Goal: Obtain resource: Download file/media

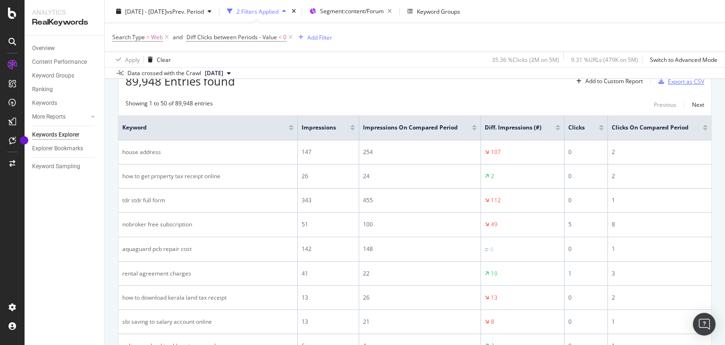
click at [668, 80] on div "Export as CSV" at bounding box center [686, 81] width 36 height 8
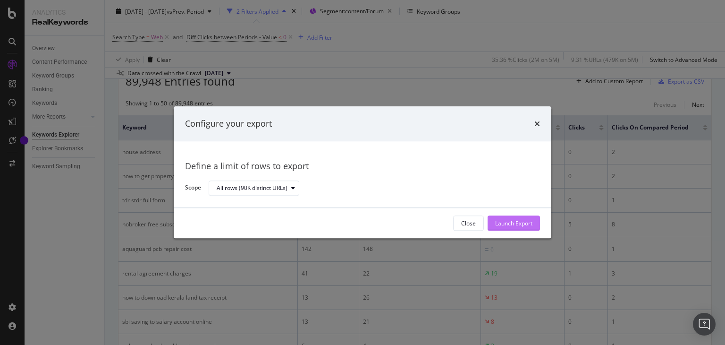
click at [511, 225] on div "Launch Export" at bounding box center [513, 223] width 37 height 8
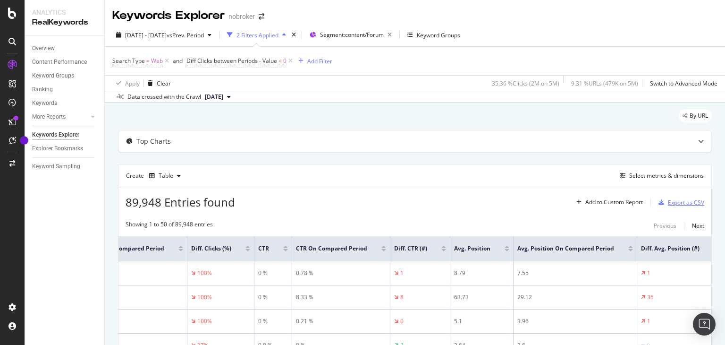
click at [668, 202] on div "Export as CSV" at bounding box center [686, 202] width 36 height 8
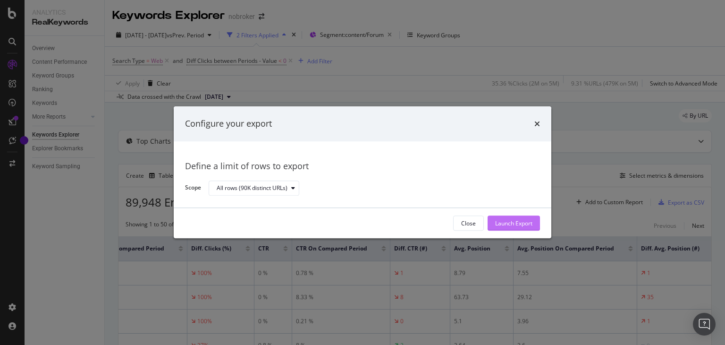
click at [521, 224] on div "Launch Export" at bounding box center [513, 223] width 37 height 8
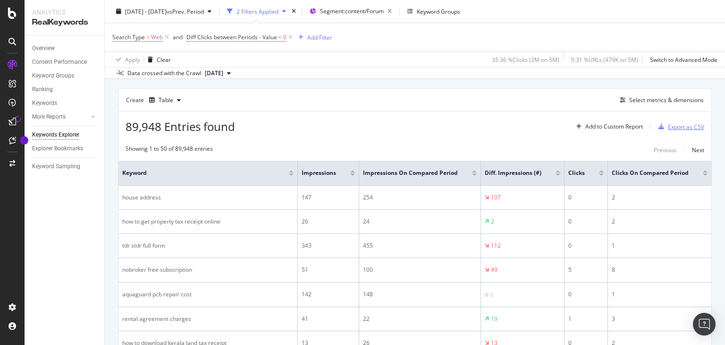
scroll to position [76, 0]
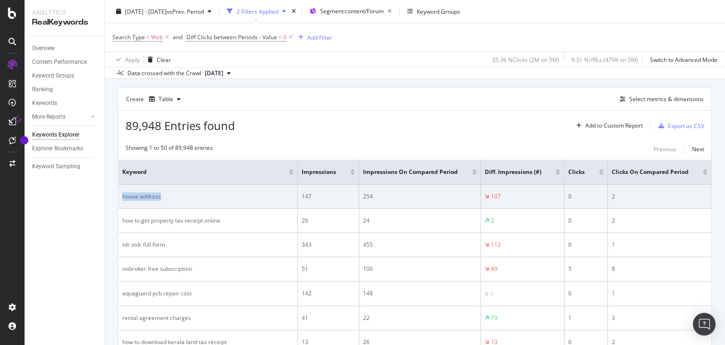
drag, startPoint x: 179, startPoint y: 200, endPoint x: 120, endPoint y: 200, distance: 59.5
click at [120, 200] on td "house address" at bounding box center [207, 197] width 179 height 24
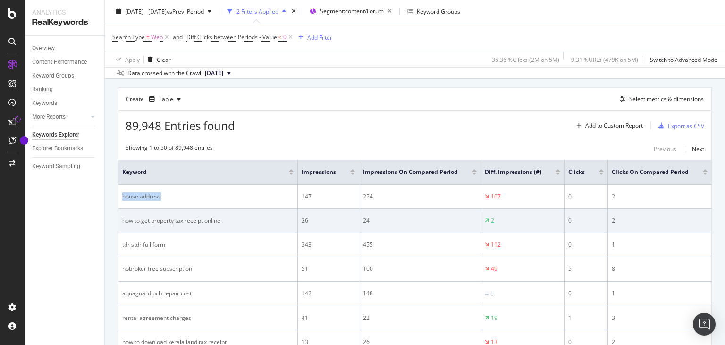
scroll to position [101, 0]
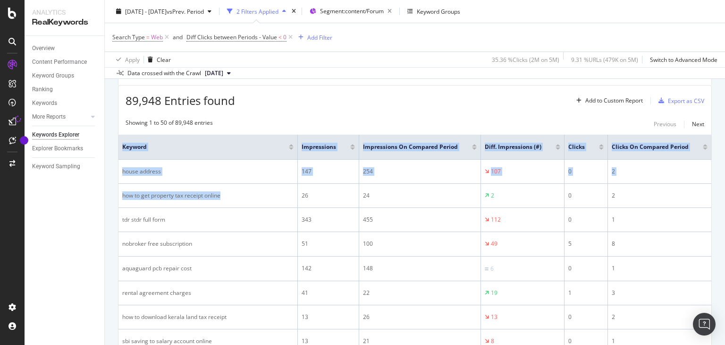
drag, startPoint x: 221, startPoint y: 196, endPoint x: 117, endPoint y: 195, distance: 103.8
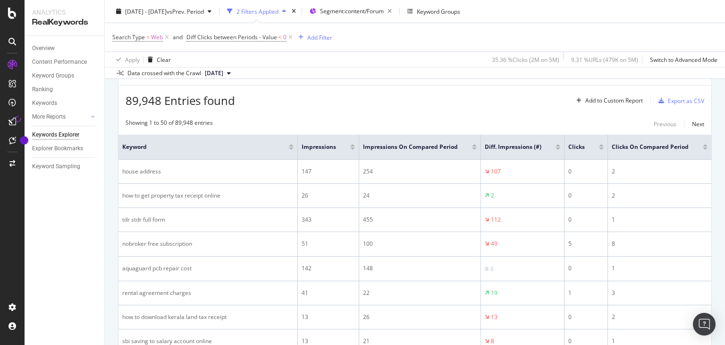
click at [338, 101] on div "89,948 Entries found Add to Custom Report Export as CSV" at bounding box center [414, 96] width 593 height 23
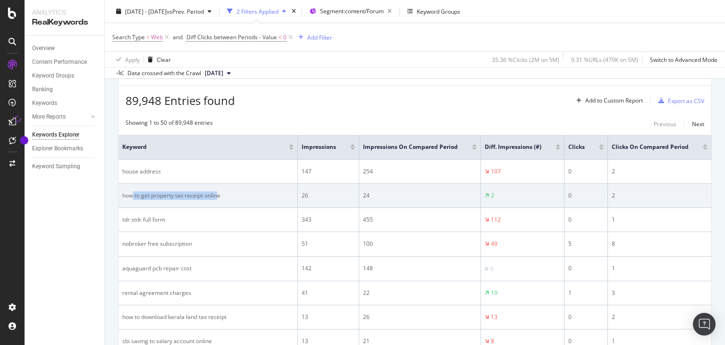
drag, startPoint x: 220, startPoint y: 195, endPoint x: 134, endPoint y: 195, distance: 85.9
click at [134, 195] on div "how to get property tax receipt online" at bounding box center [207, 195] width 171 height 8
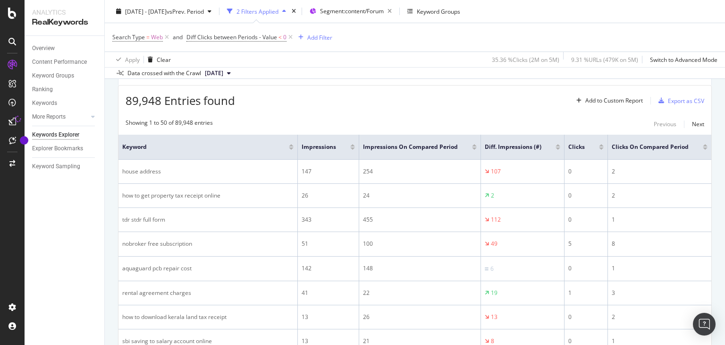
click at [287, 104] on div "89,948 Entries found Add to Custom Report Export as CSV" at bounding box center [414, 96] width 593 height 23
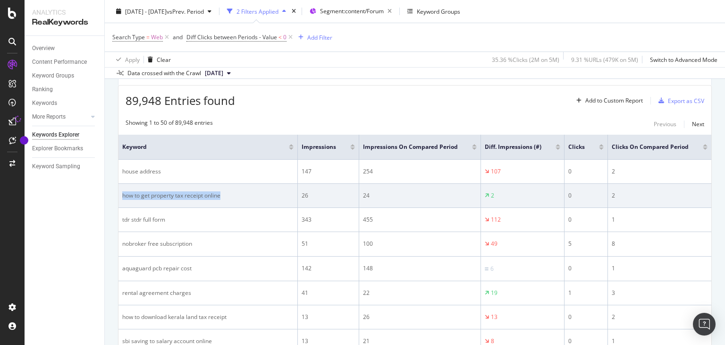
drag, startPoint x: 123, startPoint y: 194, endPoint x: 242, endPoint y: 192, distance: 119.0
click at [242, 192] on div "how to get property tax receipt online" at bounding box center [207, 195] width 171 height 8
copy div "how to get property tax receipt online"
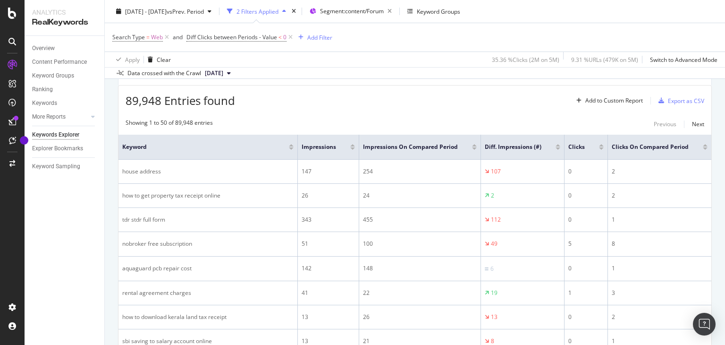
click at [337, 106] on div "89,948 Entries found Add to Custom Report Export as CSV" at bounding box center [414, 96] width 593 height 23
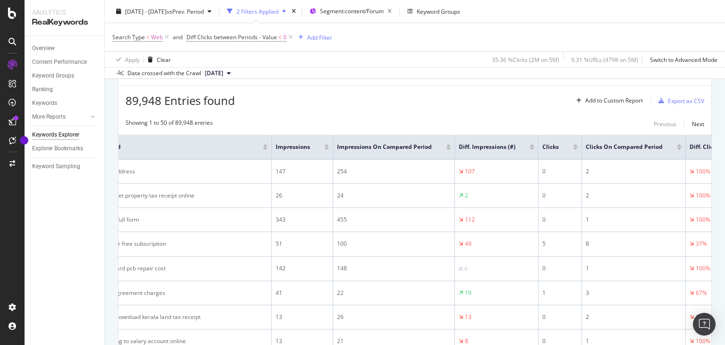
scroll to position [0, 19]
